Goal: Task Accomplishment & Management: Manage account settings

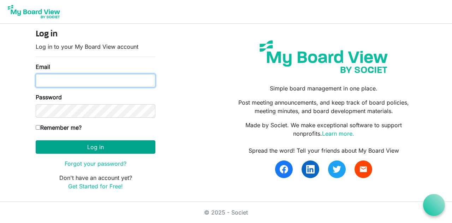
type input "kelsusf@gmail.com"
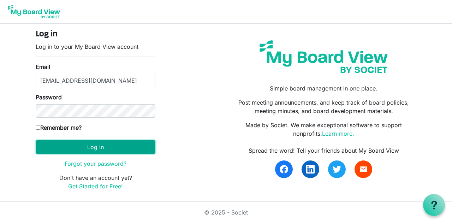
click at [89, 144] on button "Log in" at bounding box center [96, 146] width 120 height 13
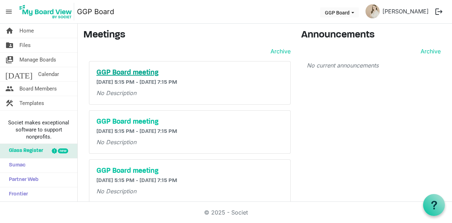
click at [146, 71] on h5 "GGP Board meeting" at bounding box center [189, 73] width 187 height 8
click at [46, 89] on span "Board Members" at bounding box center [37, 89] width 37 height 14
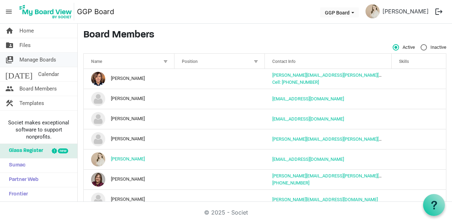
click at [38, 63] on span "Manage Boards" at bounding box center [37, 60] width 37 height 14
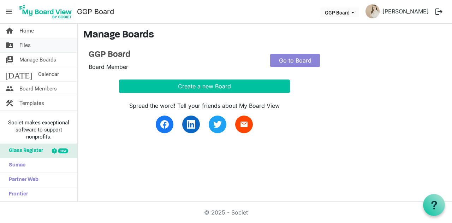
click at [28, 42] on span "Files" at bounding box center [24, 45] width 11 height 14
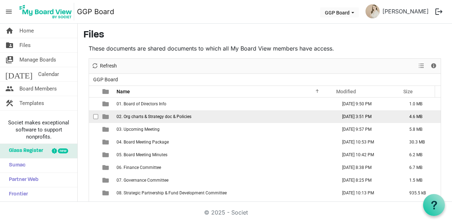
click at [175, 121] on td "02. Org charts & Strategy doc & Policies" at bounding box center [225, 116] width 221 height 13
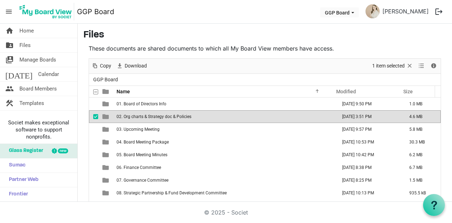
click at [175, 121] on td "02. Org charts & Strategy doc & Policies" at bounding box center [225, 116] width 221 height 13
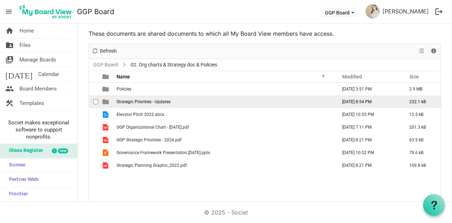
click at [150, 101] on span "Strategic Priorities - Updates" at bounding box center [144, 101] width 54 height 5
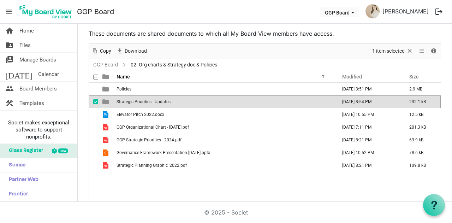
click at [150, 101] on span "Strategic Priorities - Updates" at bounding box center [144, 101] width 54 height 5
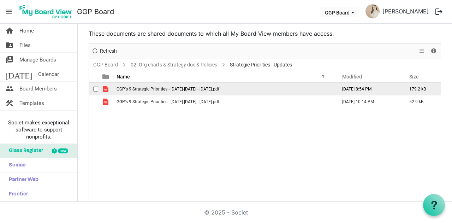
click at [154, 89] on span "GGP's 9 Strategic Priorities - [DATE]-[DATE] - [DATE].pdf" at bounding box center [168, 89] width 103 height 5
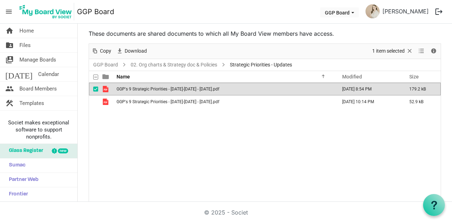
click at [154, 89] on span "GGP's 9 Strategic Priorities - [DATE]-[DATE] - [DATE].pdf" at bounding box center [168, 89] width 103 height 5
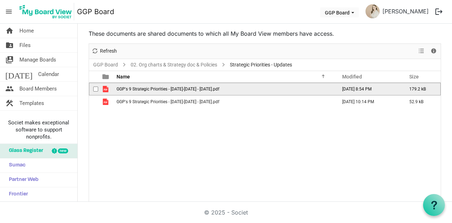
click at [154, 89] on span "GGP's 9 Strategic Priorities - [DATE]-[DATE] - [DATE].pdf" at bounding box center [168, 89] width 103 height 5
